Goal: Find specific page/section: Find specific page/section

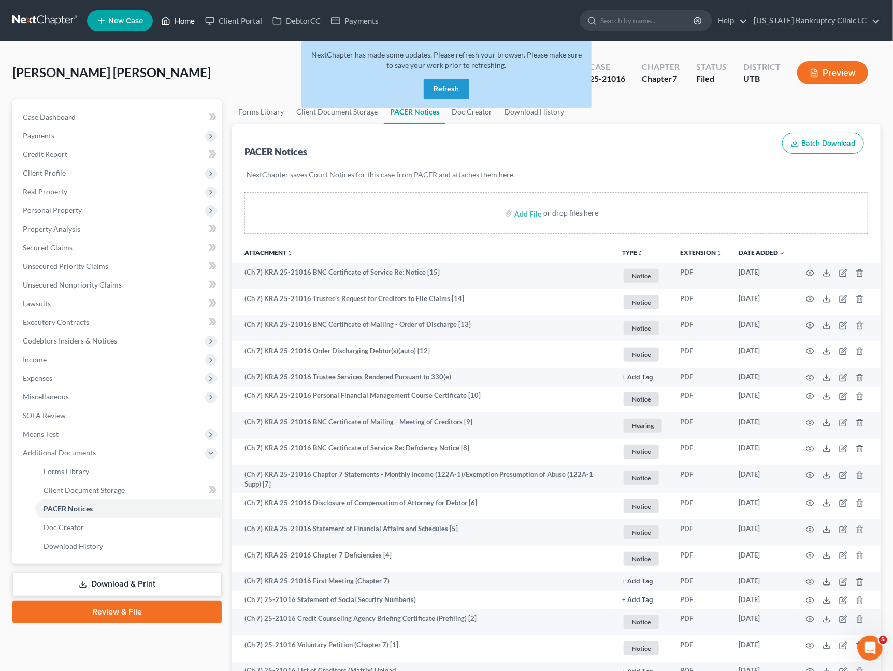
click at [164, 21] on icon at bounding box center [165, 21] width 9 height 12
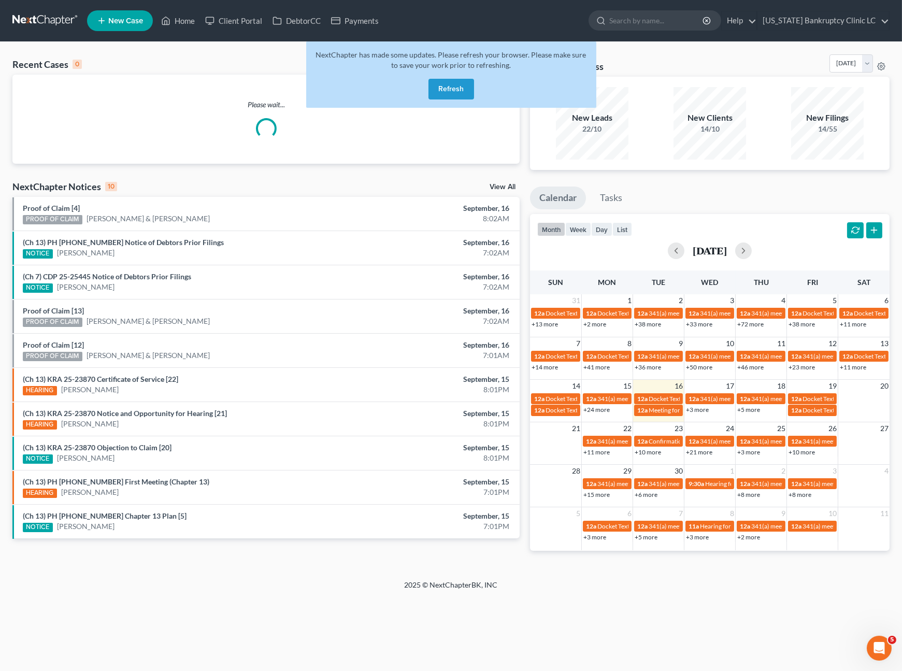
click at [444, 92] on button "Refresh" at bounding box center [452, 89] width 46 height 21
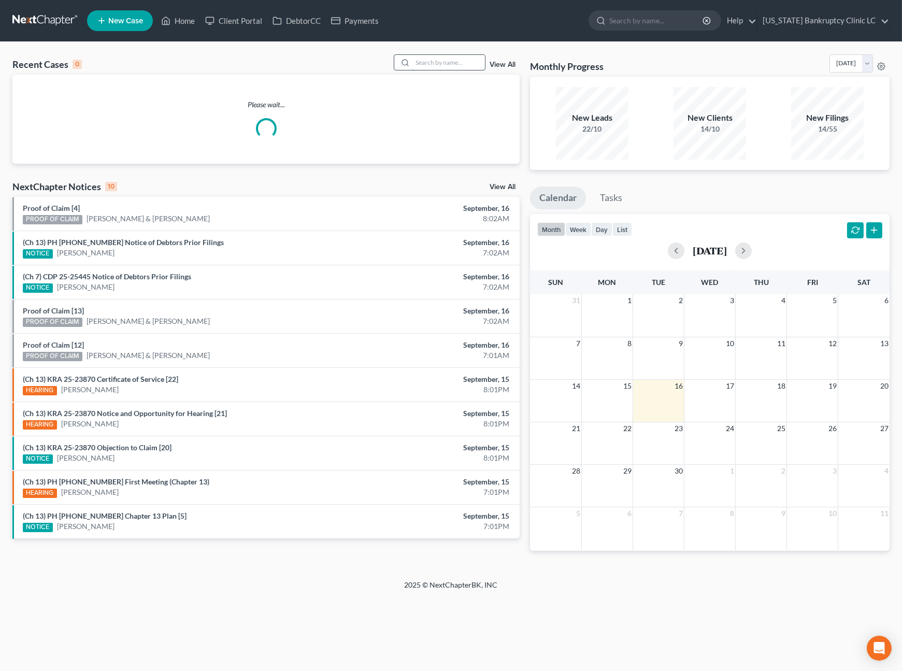
click at [453, 67] on input "search" at bounding box center [448, 62] width 73 height 15
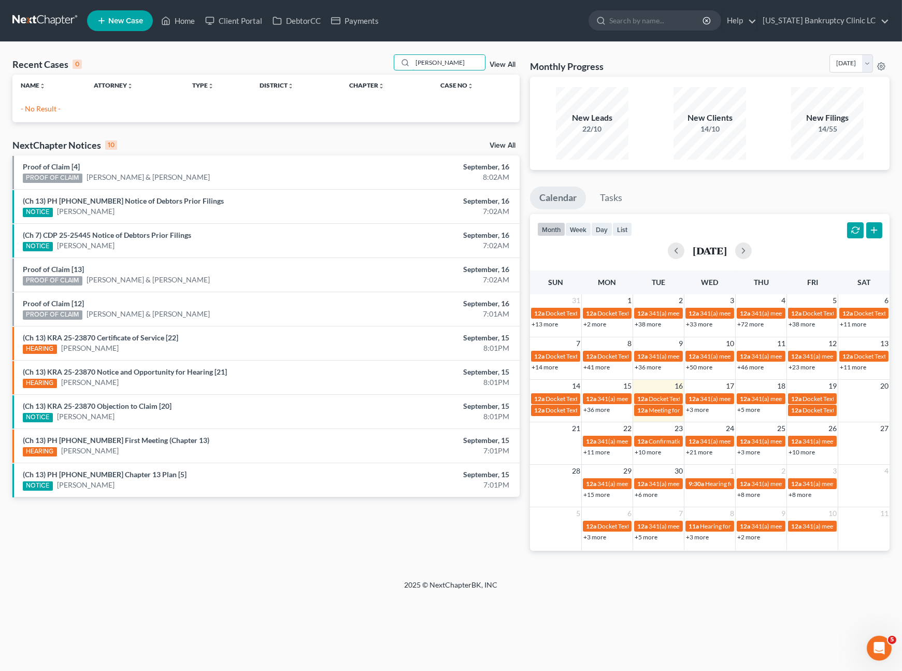
drag, startPoint x: 453, startPoint y: 61, endPoint x: 302, endPoint y: 62, distance: 151.3
click at [321, 66] on div "Recent Cases 0 [PERSON_NAME] View All" at bounding box center [265, 64] width 507 height 20
type input "[PERSON_NAME]"
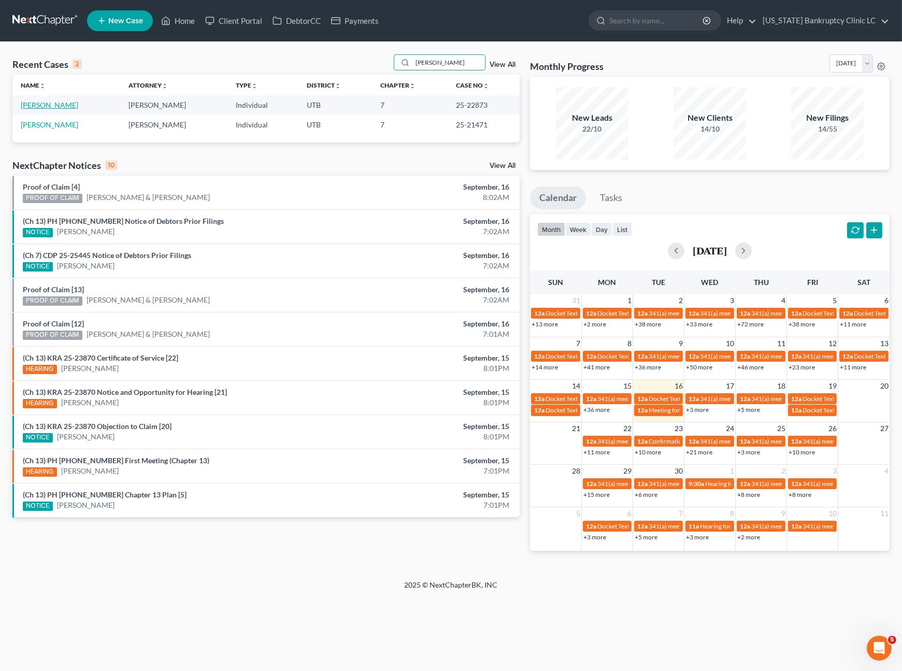
click at [50, 105] on link "Reineke, Jamie" at bounding box center [50, 105] width 58 height 9
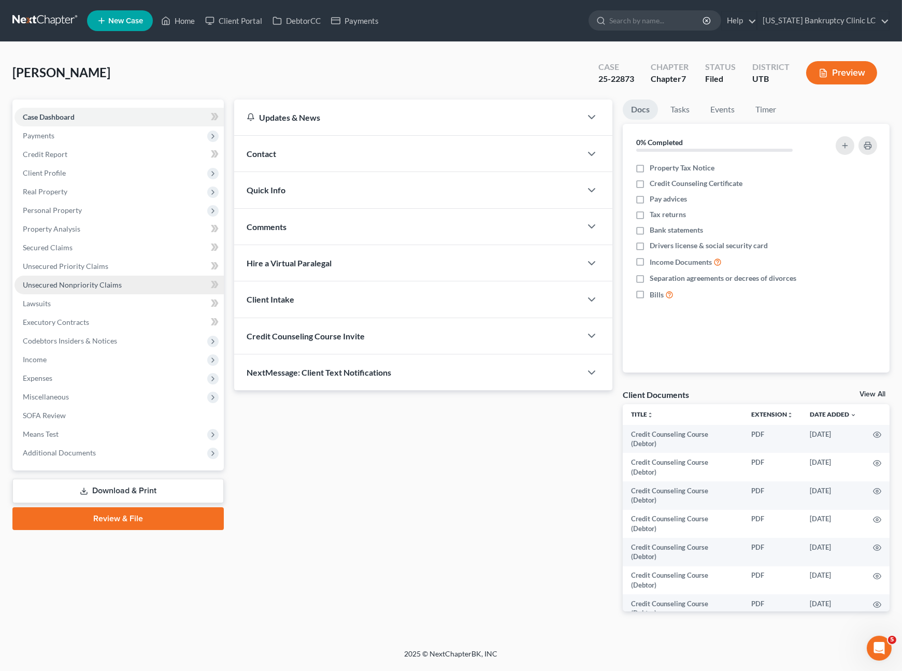
click at [92, 289] on link "Unsecured Nonpriority Claims" at bounding box center [119, 285] width 209 height 19
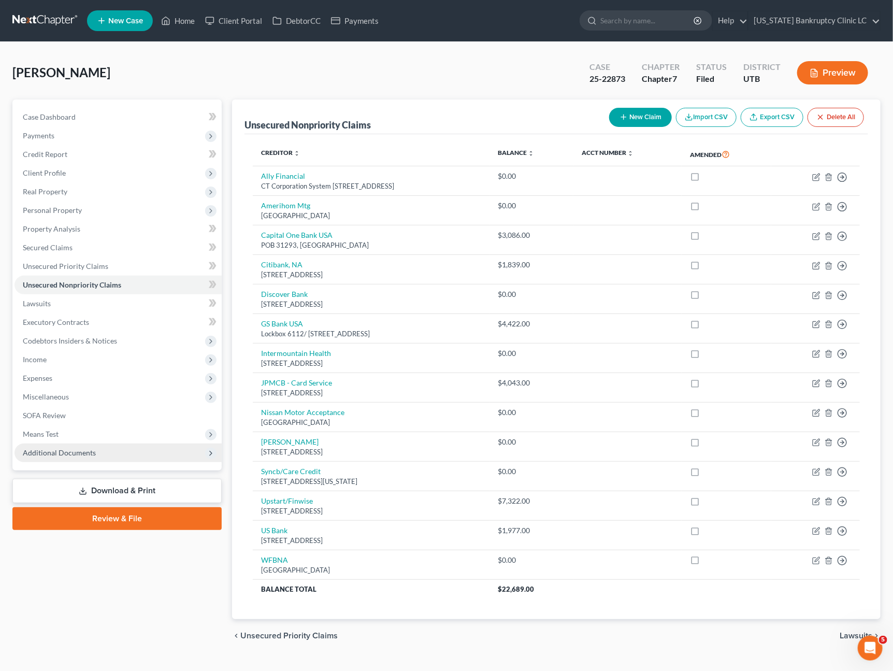
click at [47, 453] on span "Additional Documents" at bounding box center [59, 452] width 73 height 9
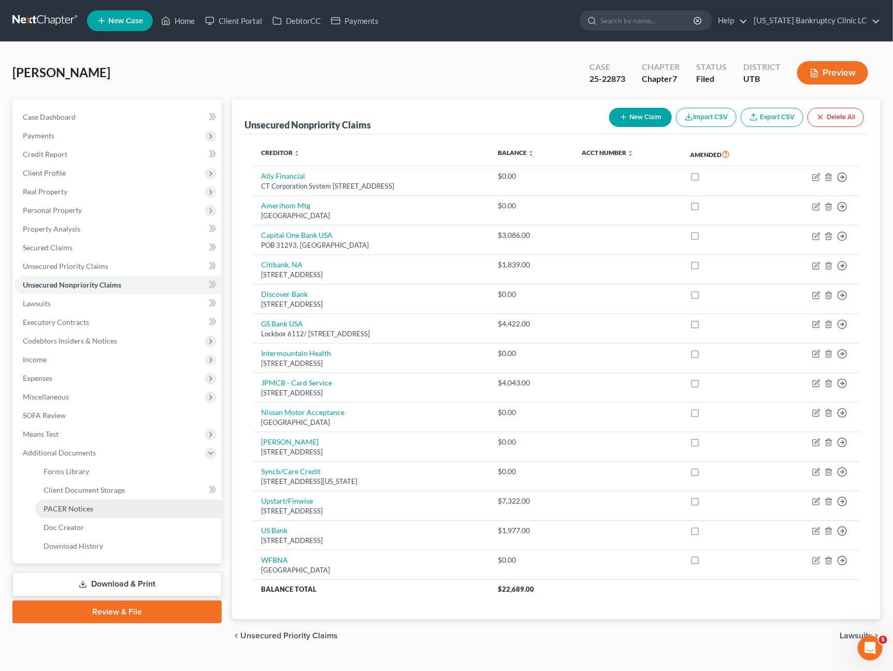
click at [73, 504] on span "PACER Notices" at bounding box center [69, 508] width 50 height 9
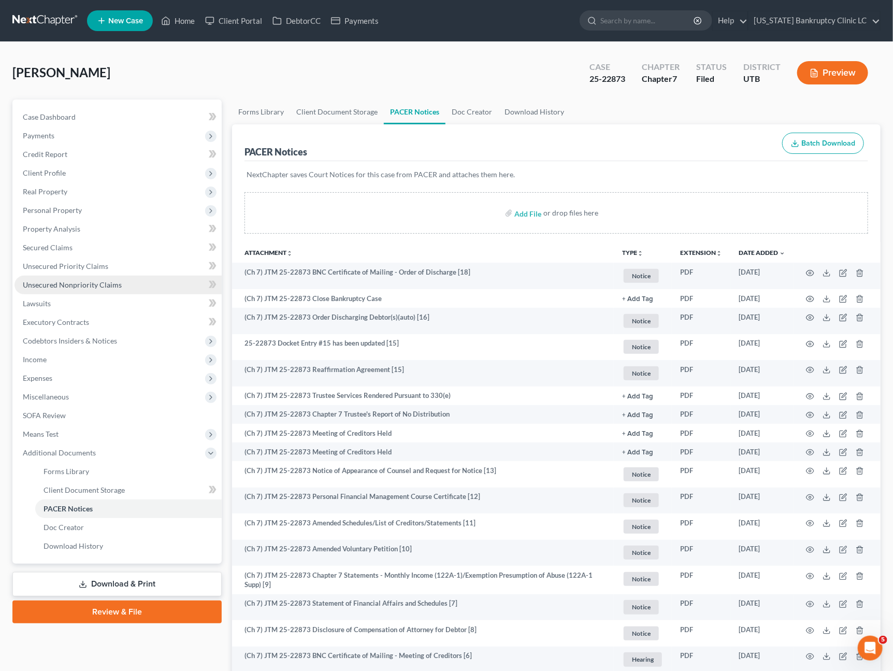
click at [99, 281] on span "Unsecured Nonpriority Claims" at bounding box center [72, 284] width 99 height 9
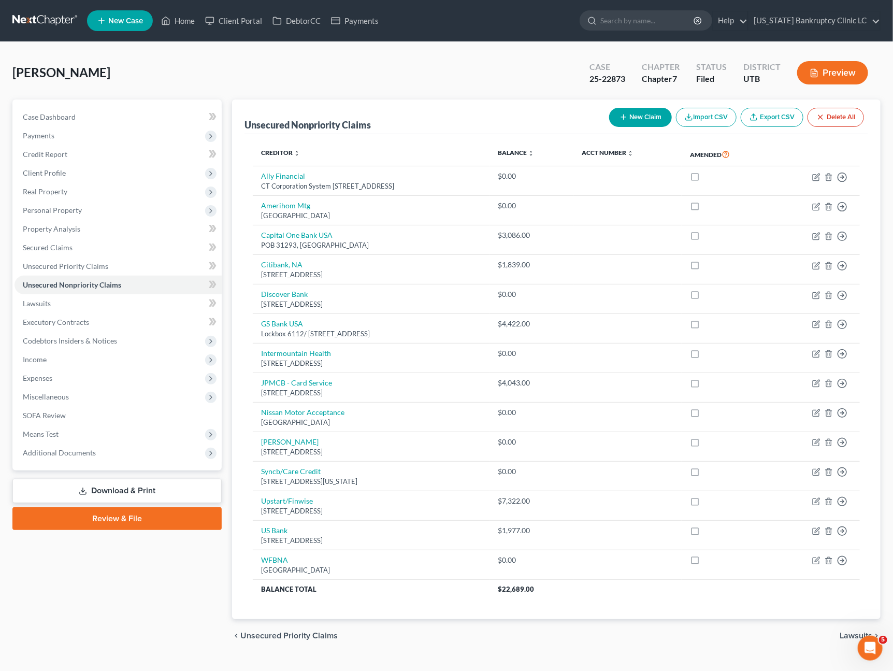
click at [182, 588] on div "Case Dashboard Payments Invoices Payments Payments Credit Report Client Profile" at bounding box center [117, 375] width 220 height 553
click at [85, 453] on span "Additional Documents" at bounding box center [59, 452] width 73 height 9
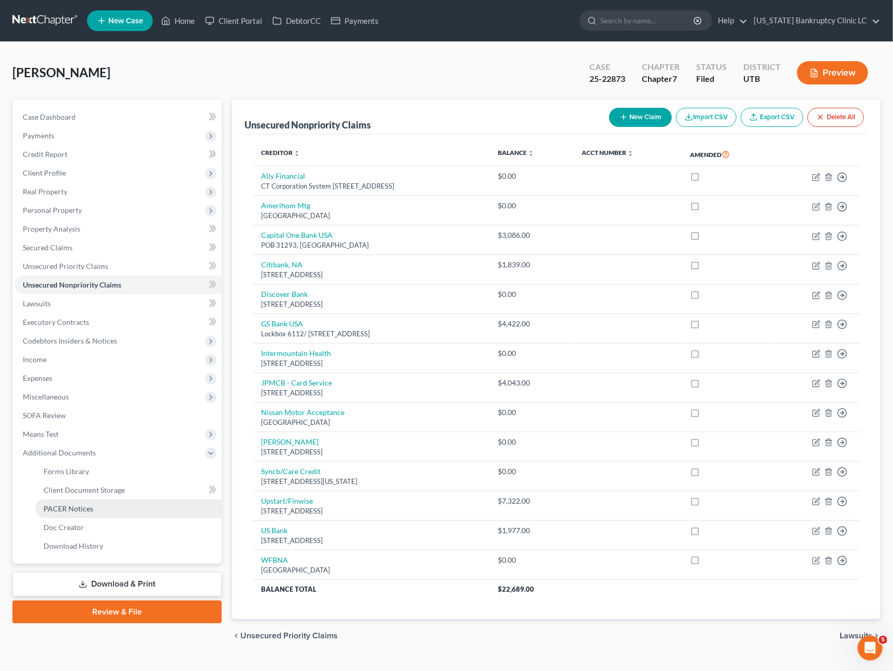
click at [84, 509] on span "PACER Notices" at bounding box center [69, 508] width 50 height 9
